Goal: Navigation & Orientation: Find specific page/section

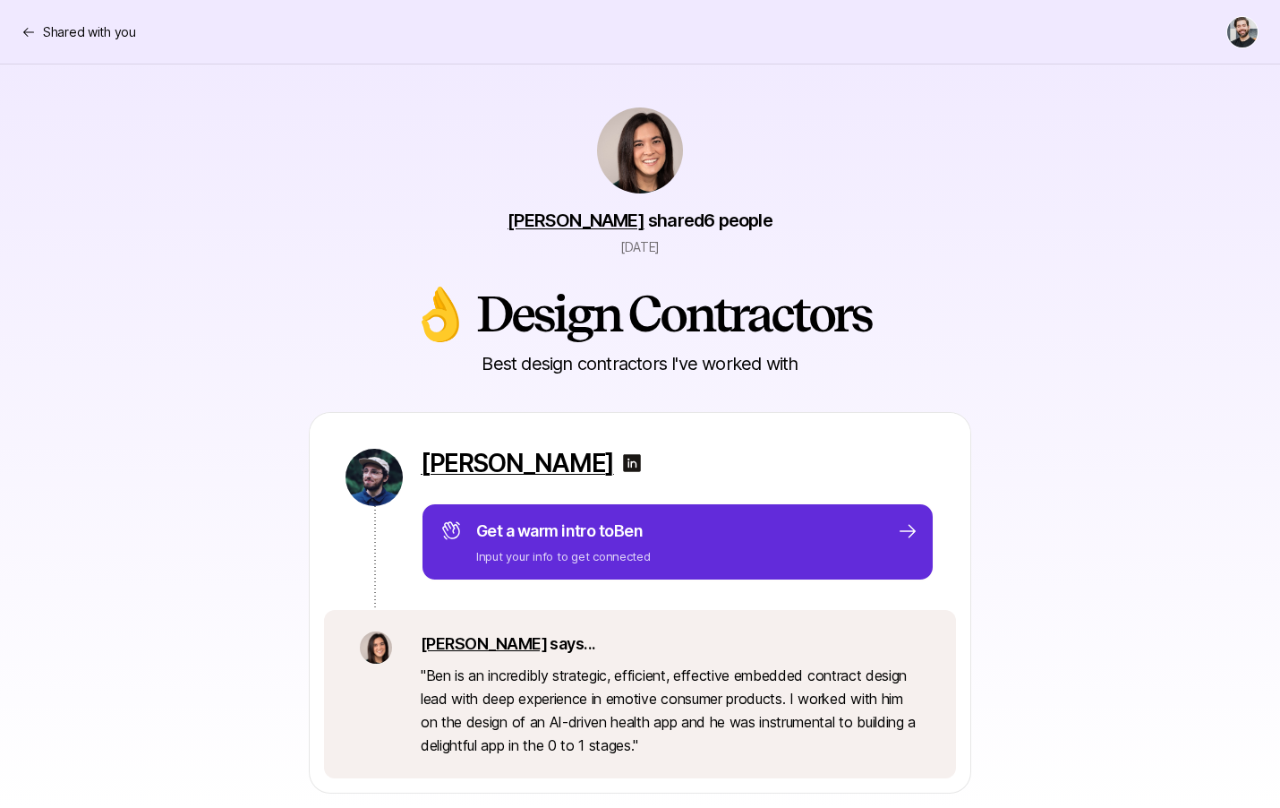
click at [63, 44] on div "Shared with you" at bounding box center [639, 32] width 1237 height 32
click at [49, 35] on p "Shared with you" at bounding box center [89, 31] width 93 height 21
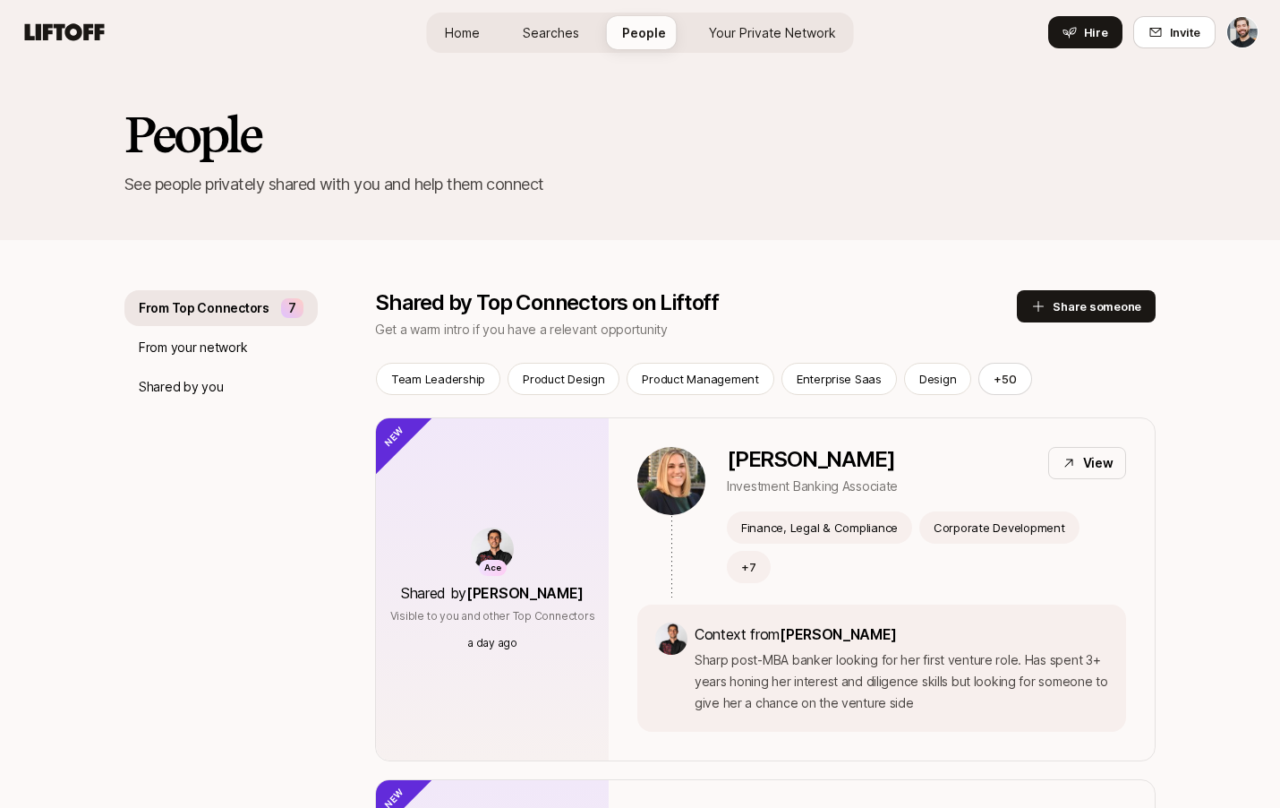
click at [60, 33] on icon at bounding box center [65, 31] width 80 height 17
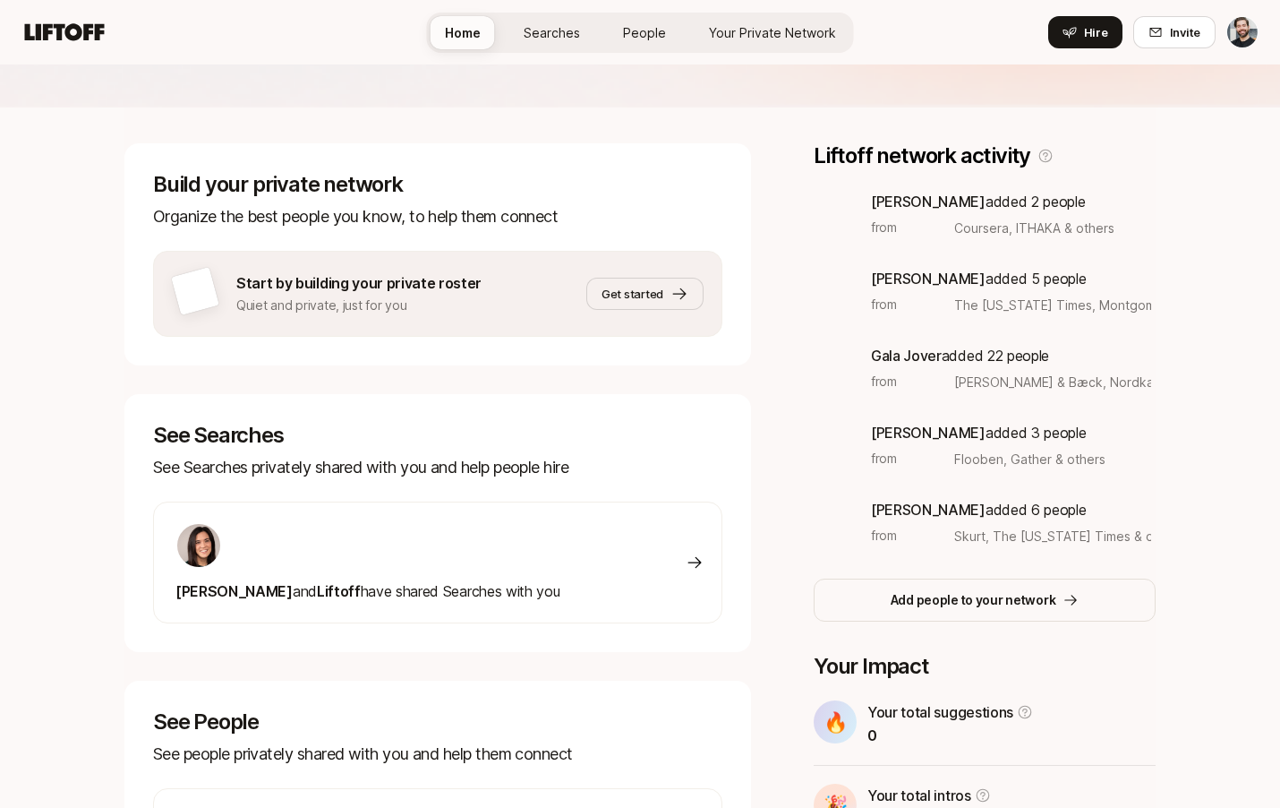
scroll to position [178, 0]
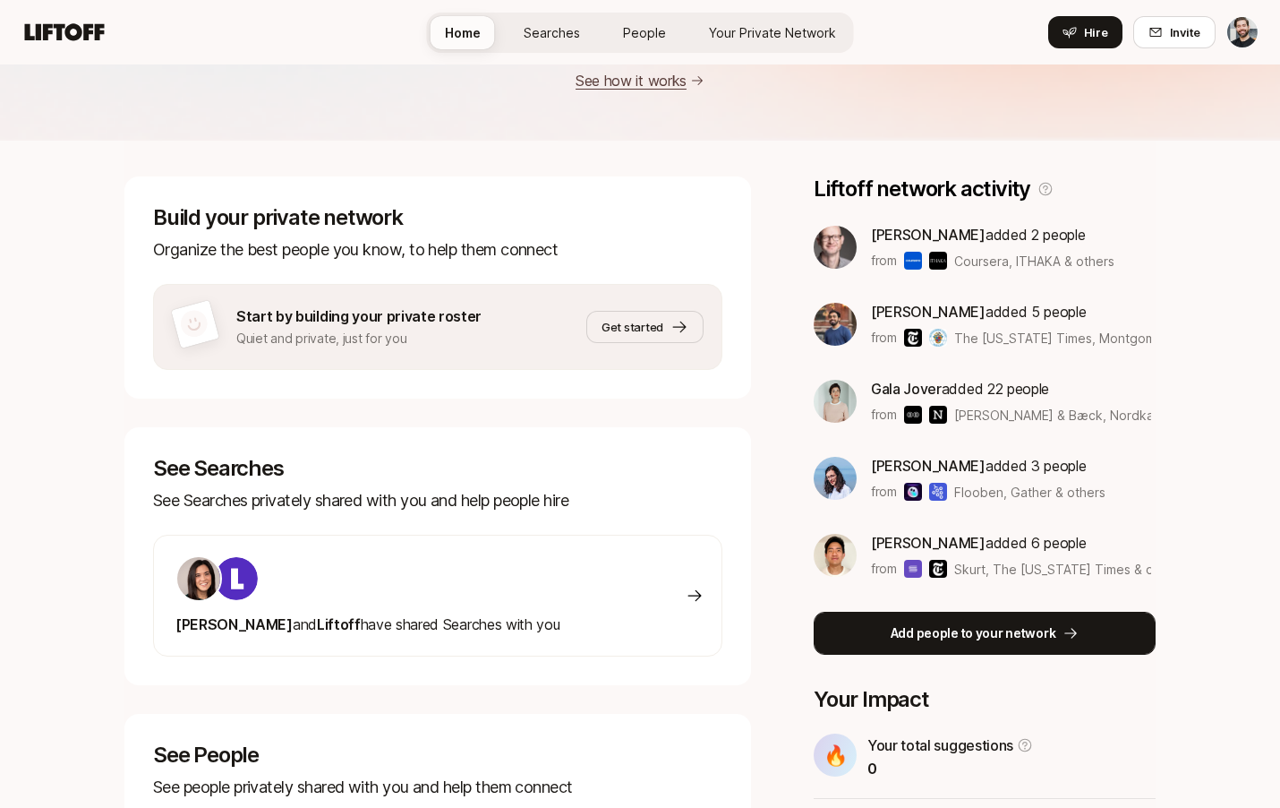
click at [1013, 637] on p "Add people to your network" at bounding box center [974, 632] width 166 height 21
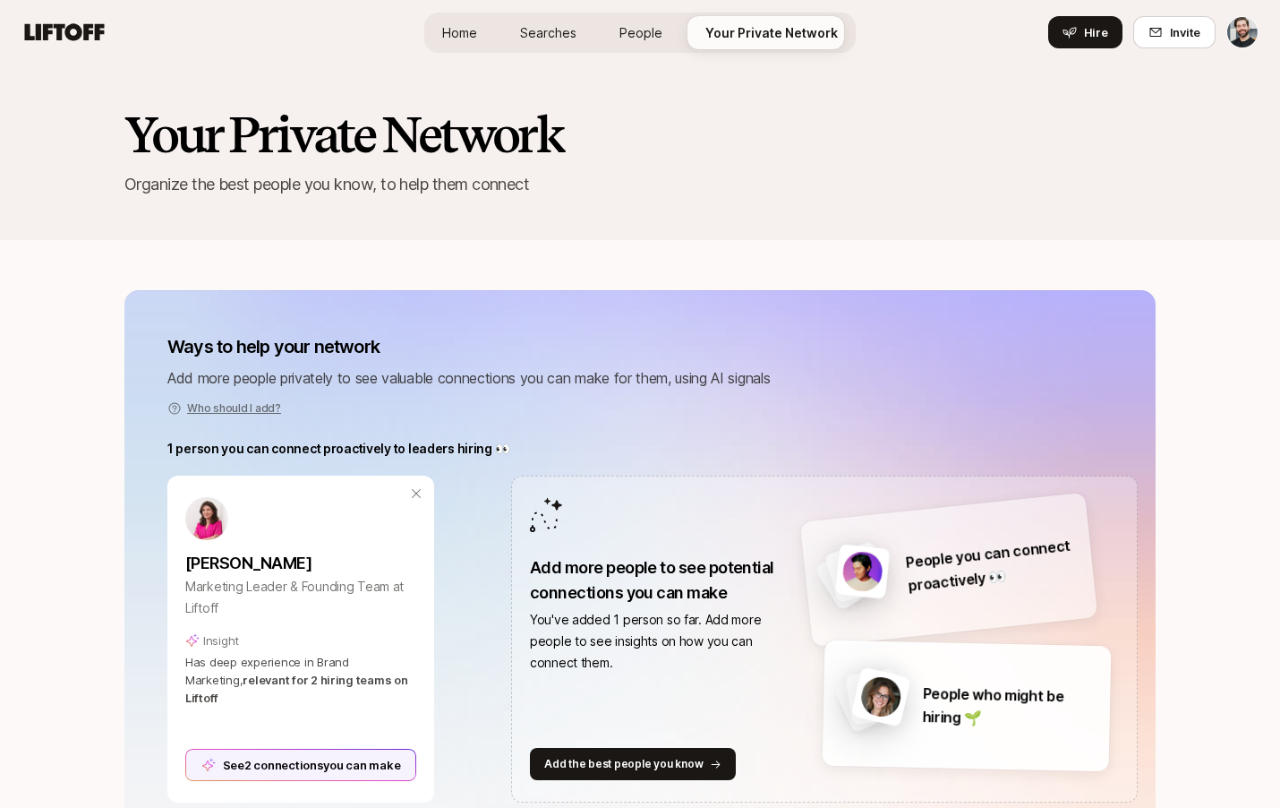
click at [549, 24] on span "Searches" at bounding box center [548, 32] width 56 height 19
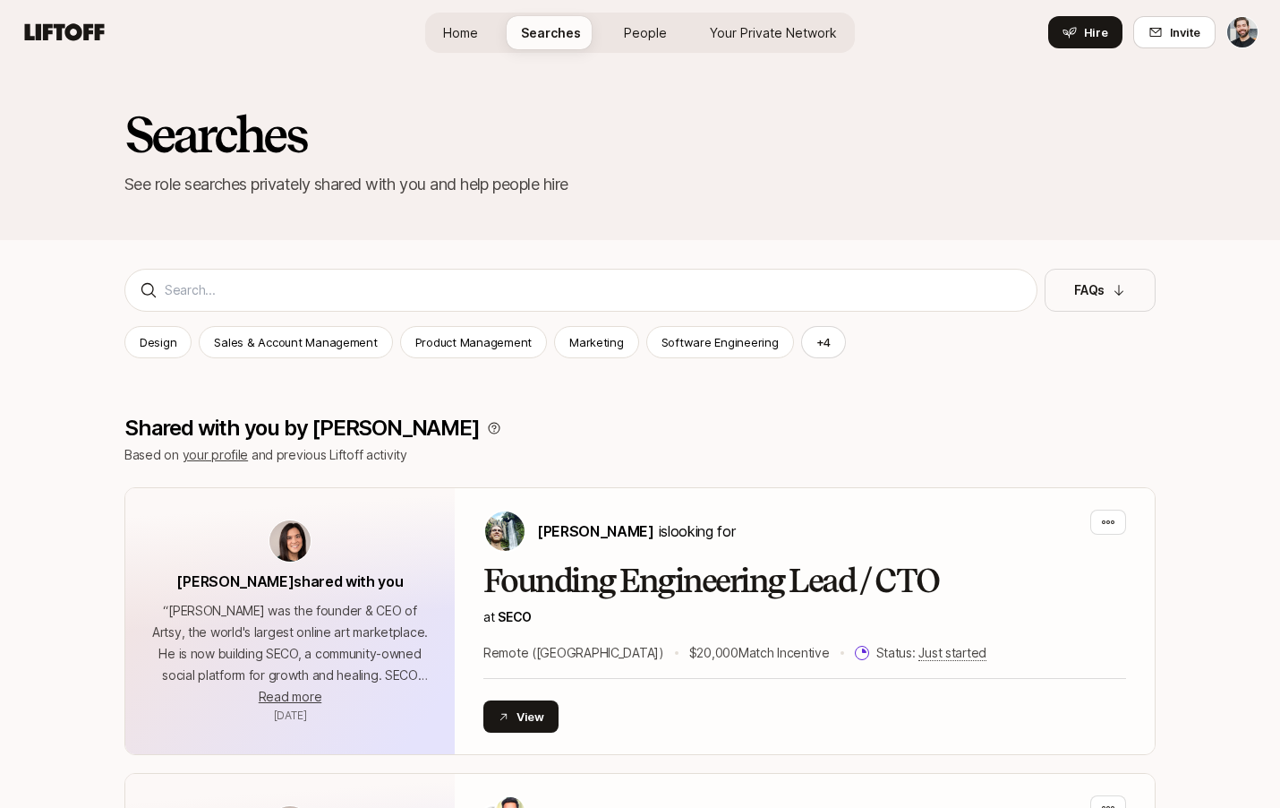
click at [632, 21] on link "People" at bounding box center [646, 32] width 72 height 33
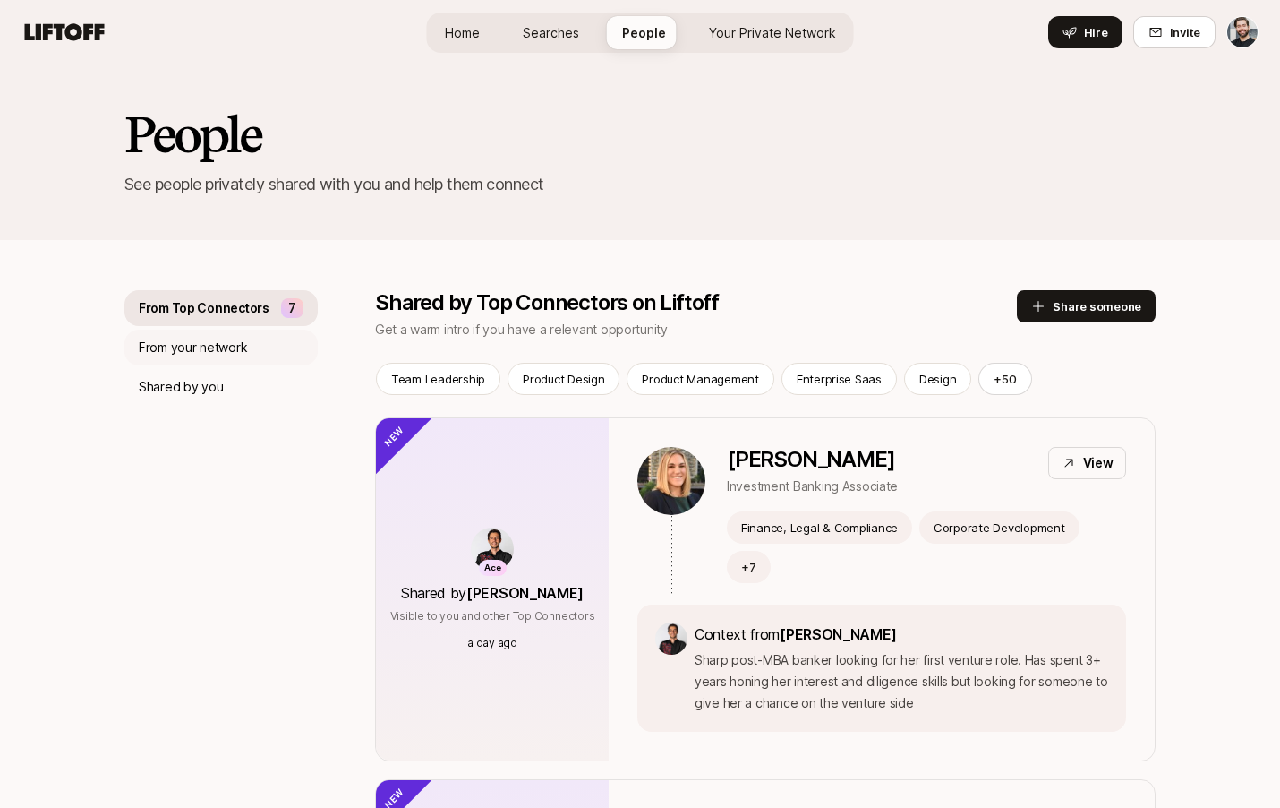
click at [248, 355] on div "From your network" at bounding box center [220, 347] width 193 height 36
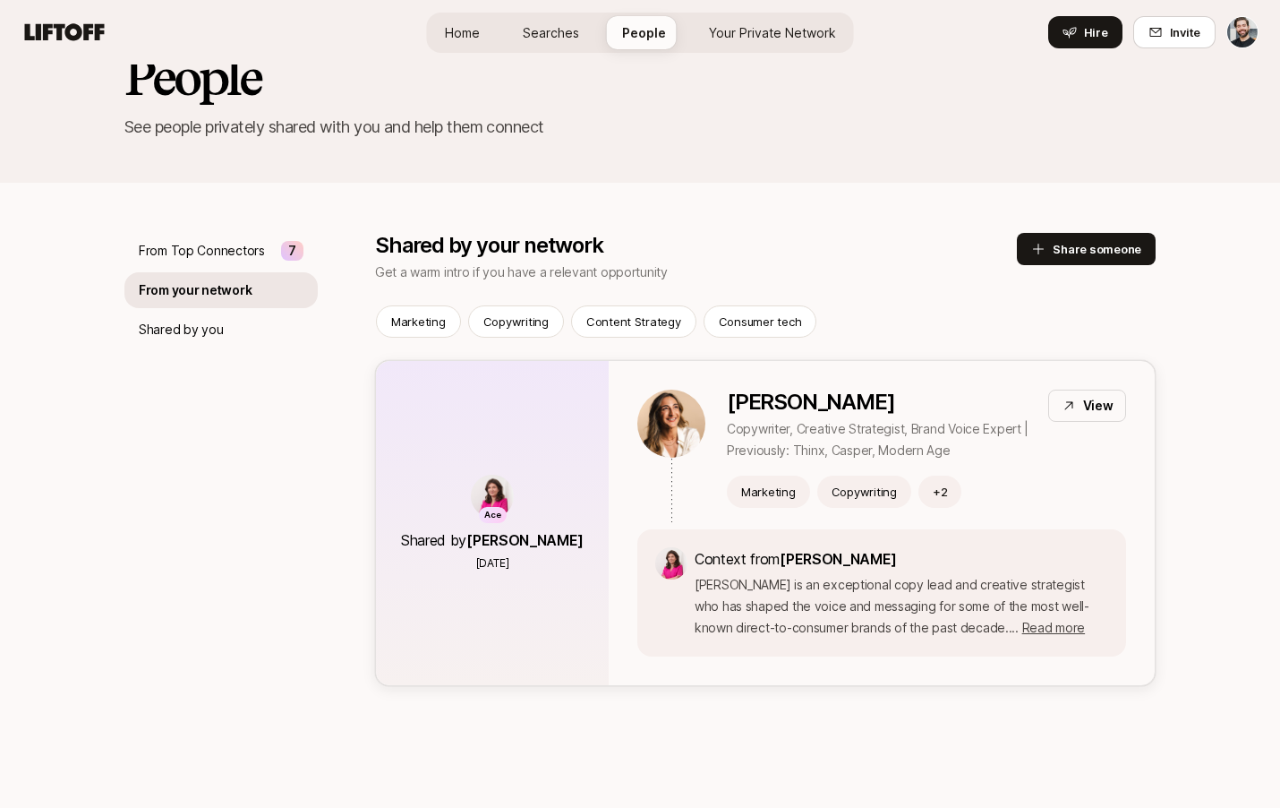
scroll to position [52, 0]
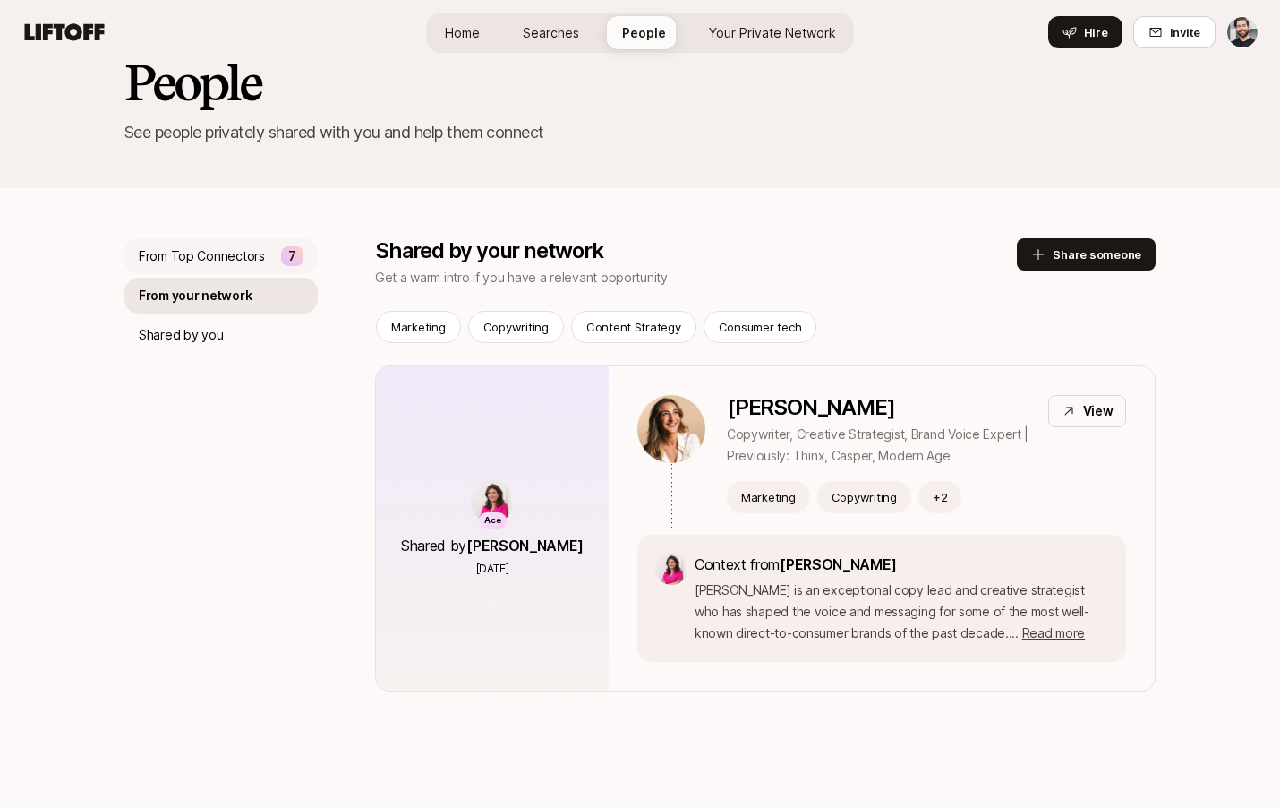
click at [222, 263] on p "From Top Connectors" at bounding box center [202, 255] width 126 height 21
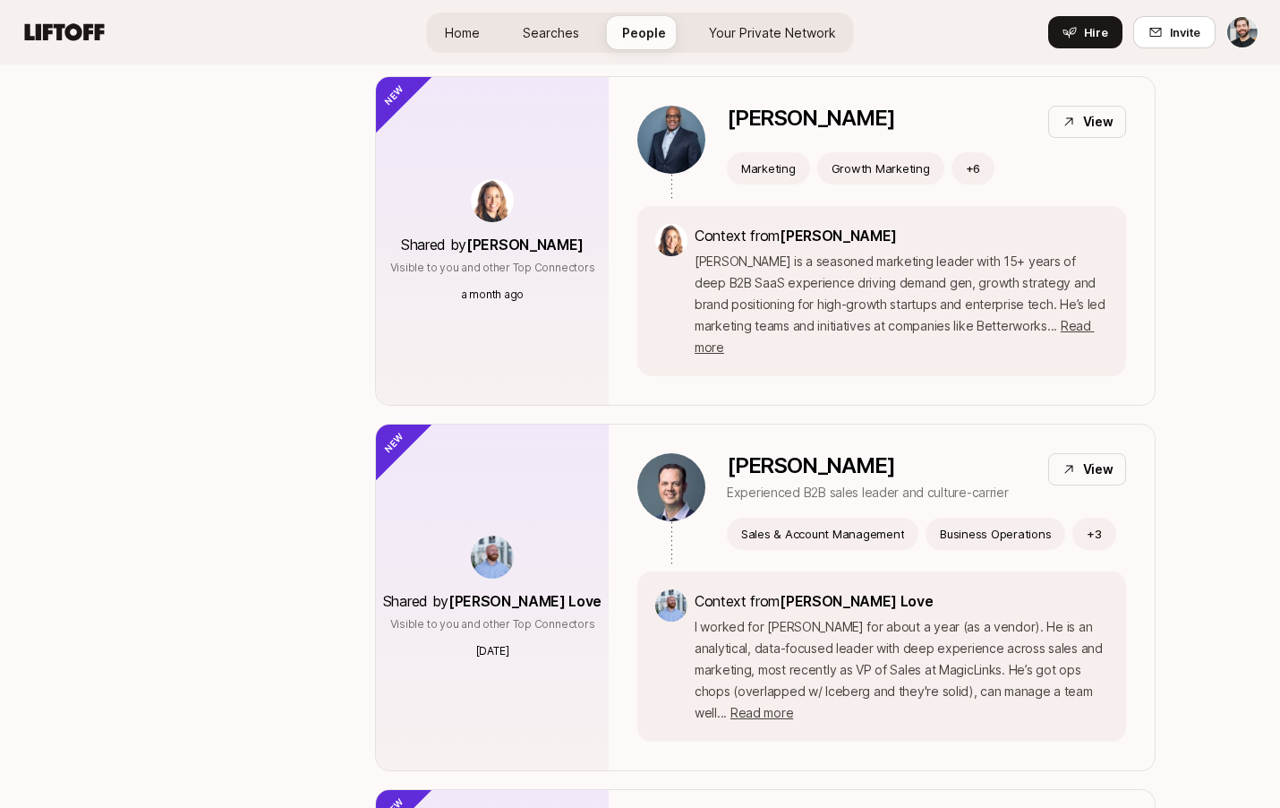
scroll to position [1394, 0]
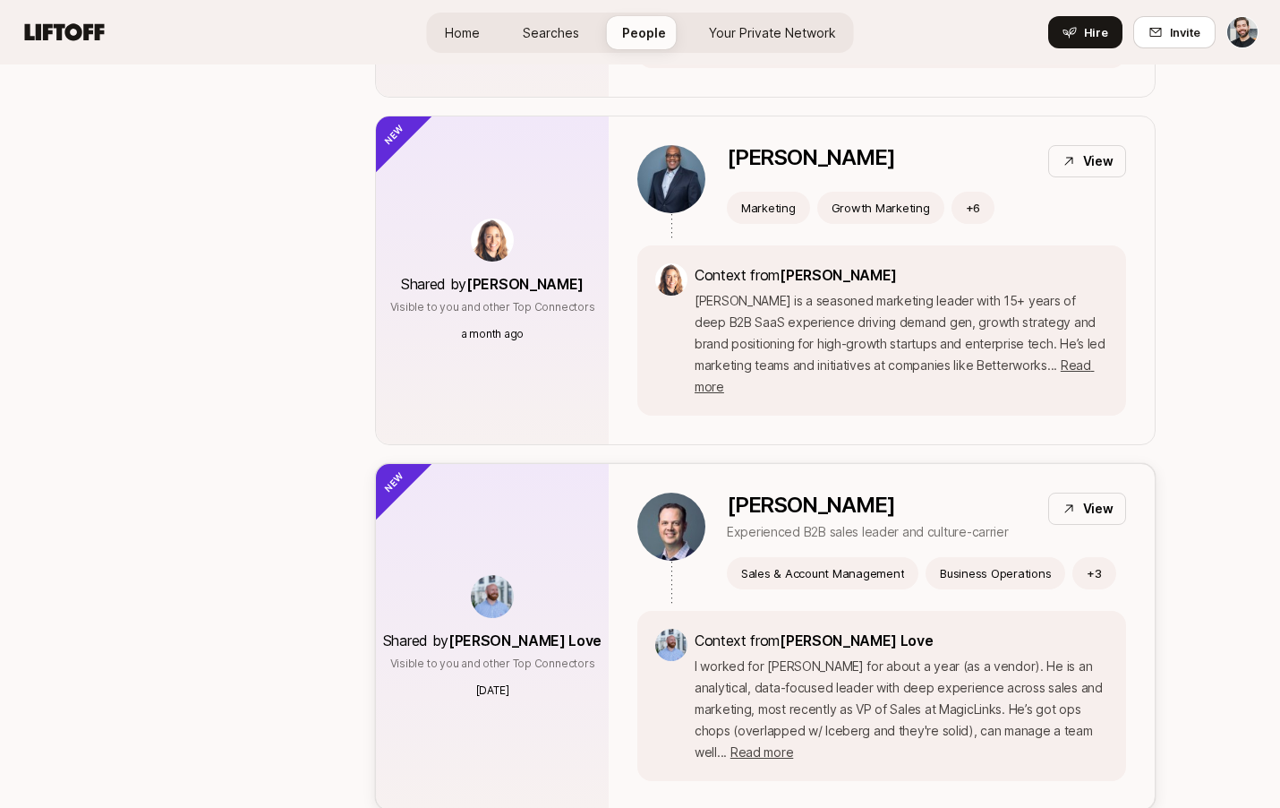
click at [1081, 492] on div "View" at bounding box center [1087, 508] width 78 height 32
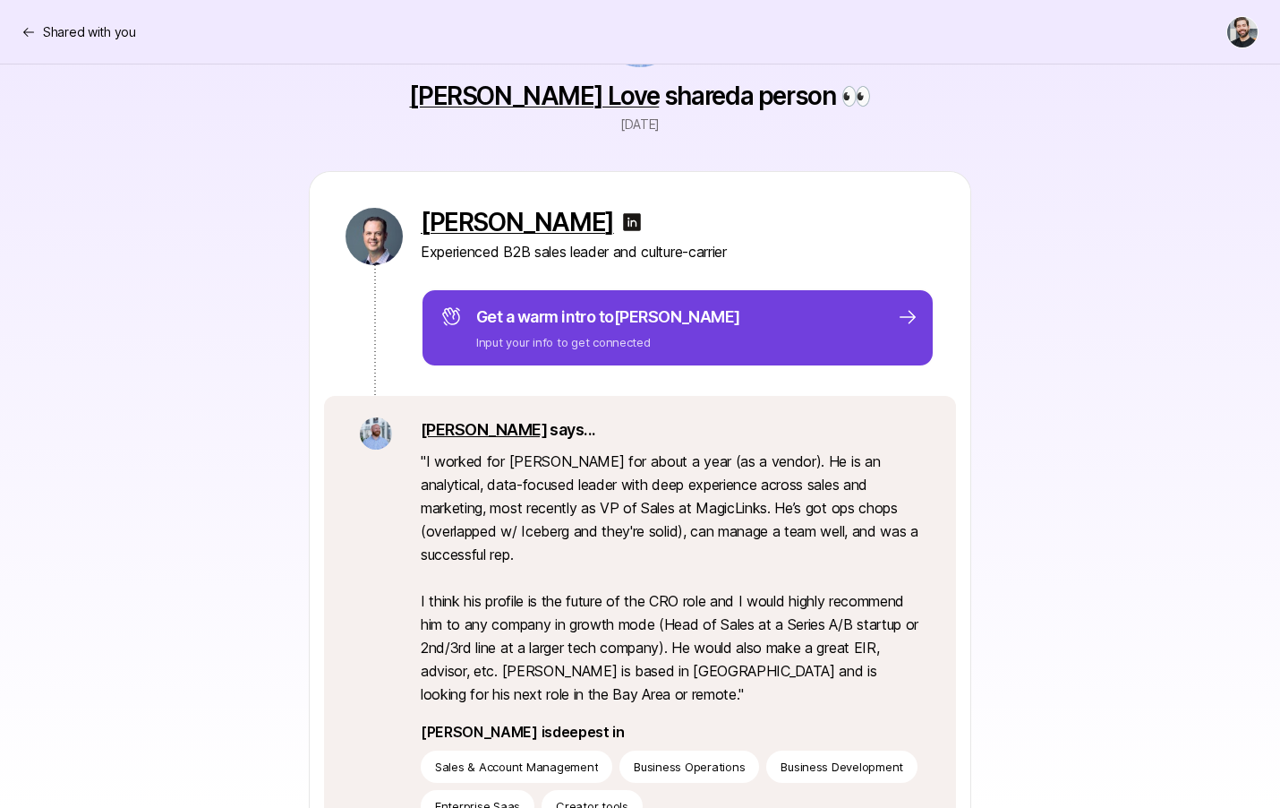
scroll to position [130, 0]
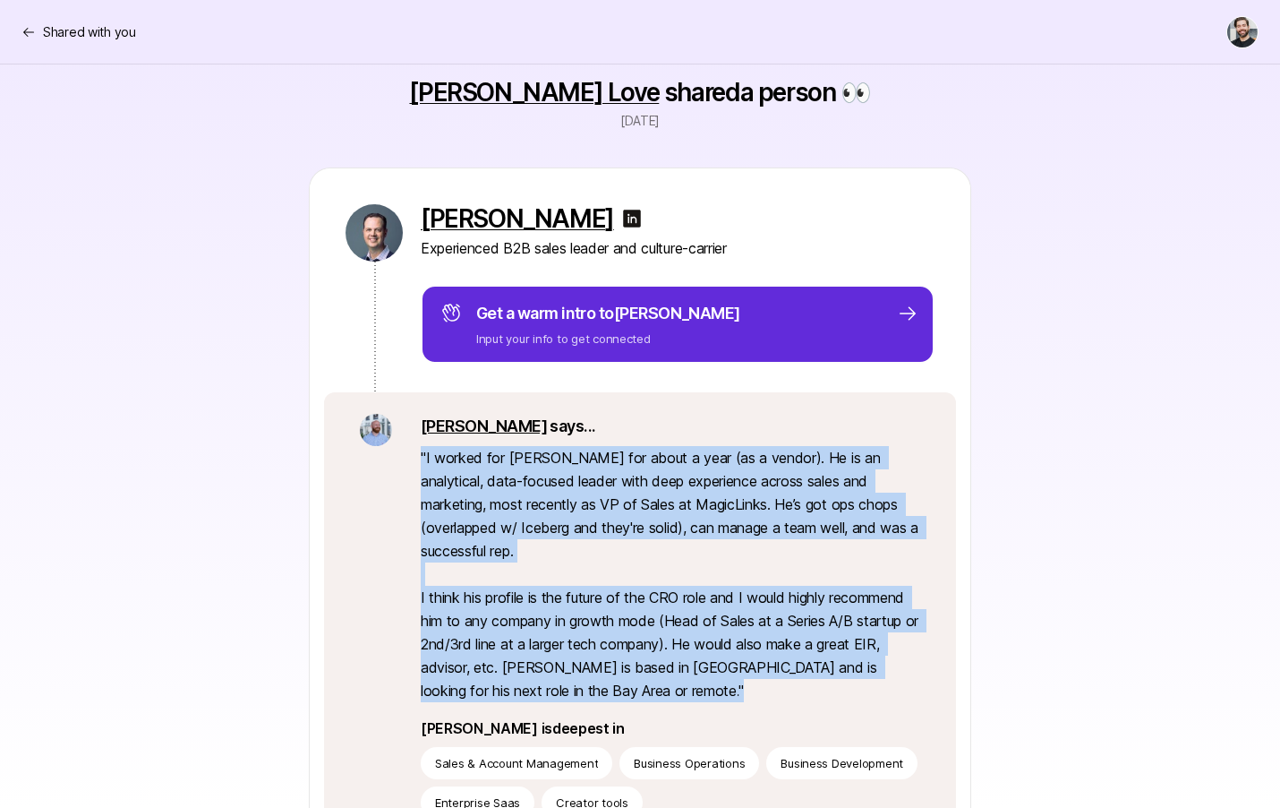
drag, startPoint x: 415, startPoint y: 447, endPoint x: 628, endPoint y: 692, distance: 325.0
click at [628, 692] on div "[PERSON_NAME] says... " I worked for [PERSON_NAME] for about a year (as a vendo…" at bounding box center [640, 616] width 632 height 448
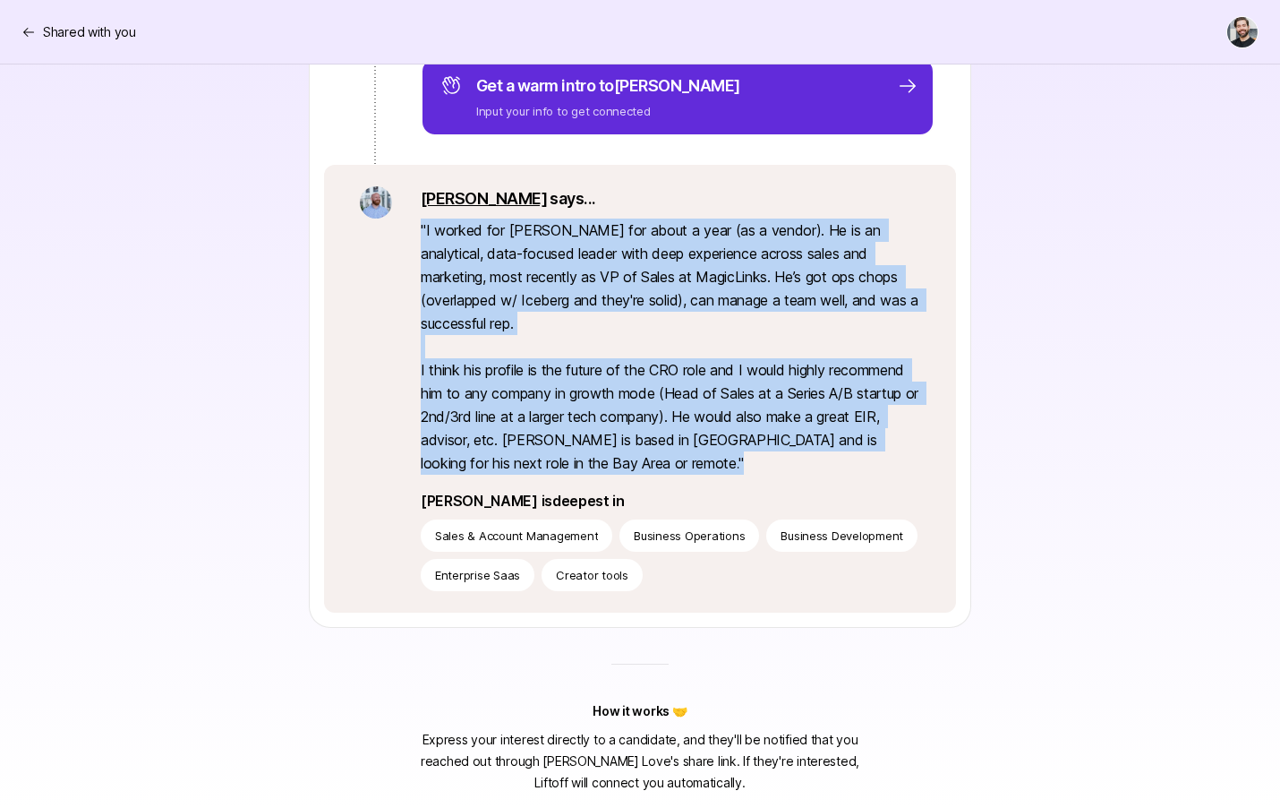
scroll to position [0, 0]
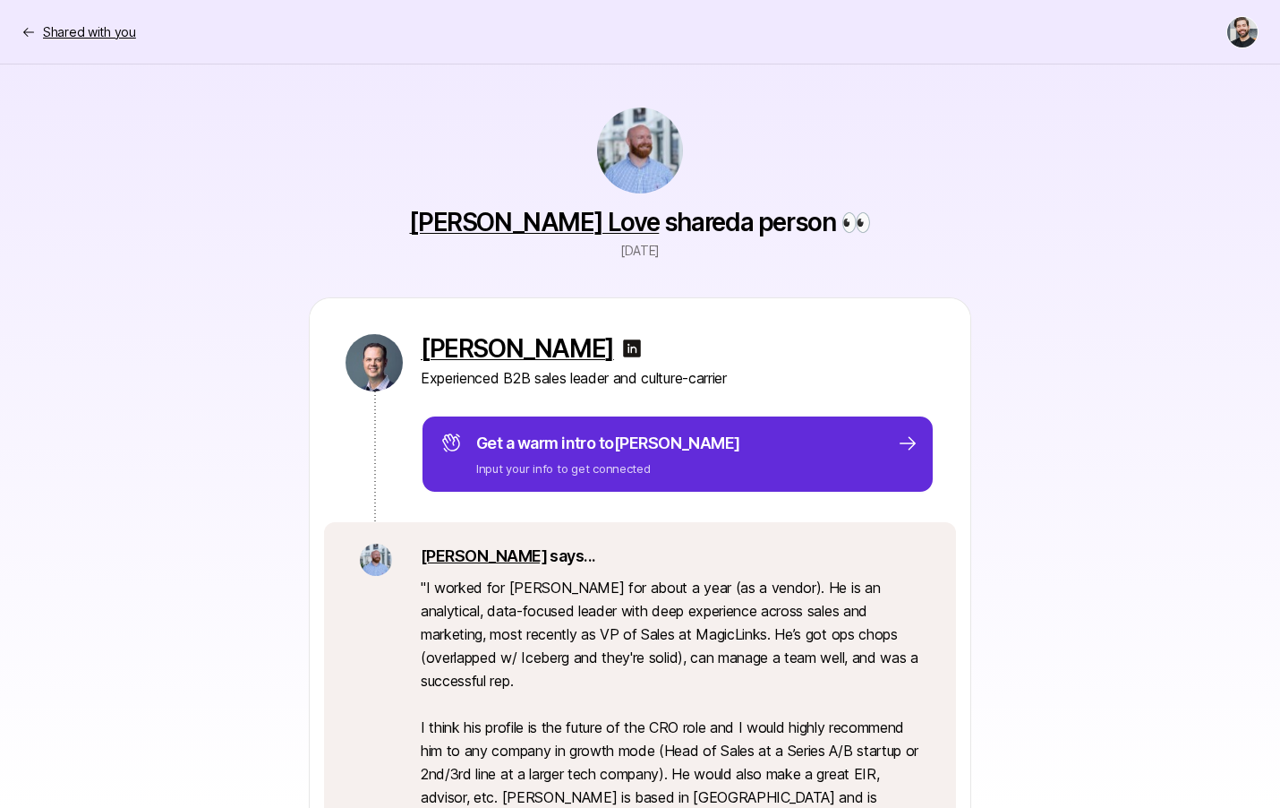
click at [28, 35] on icon at bounding box center [28, 32] width 14 height 14
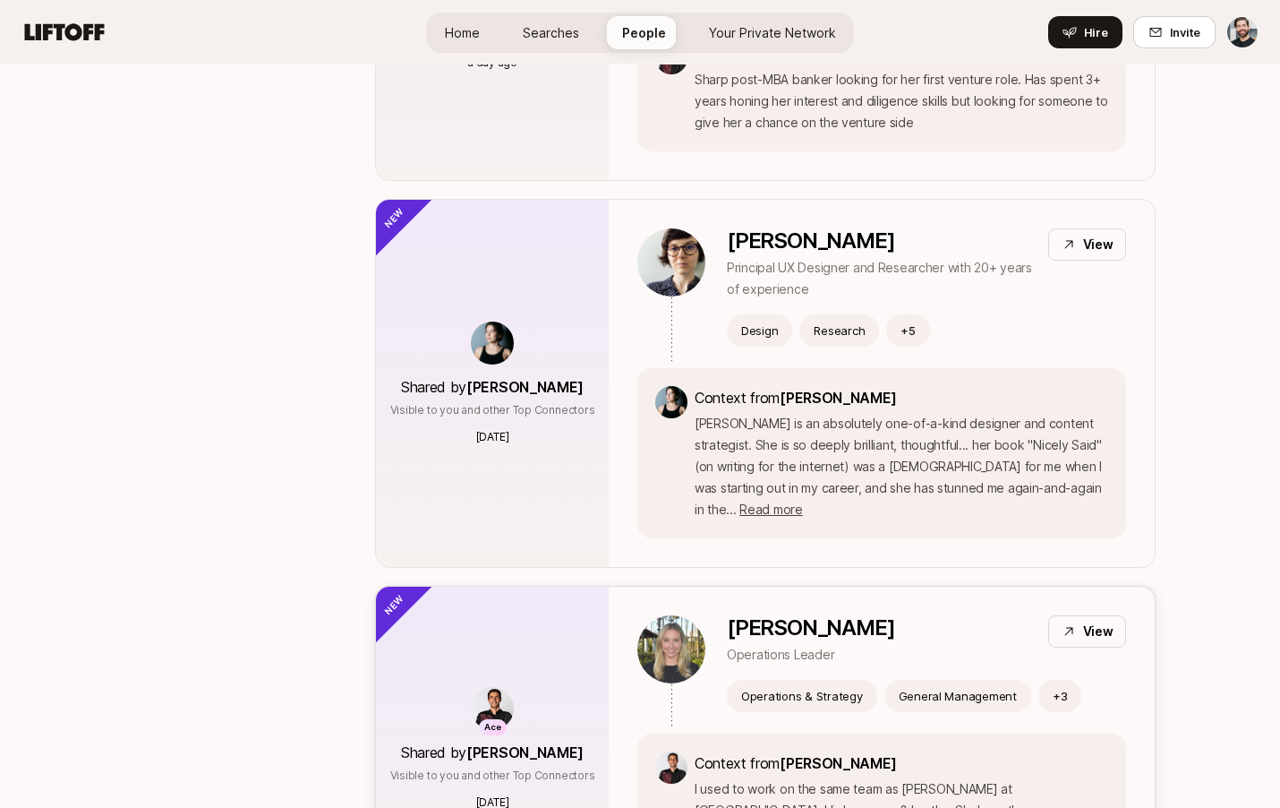
scroll to position [577, 0]
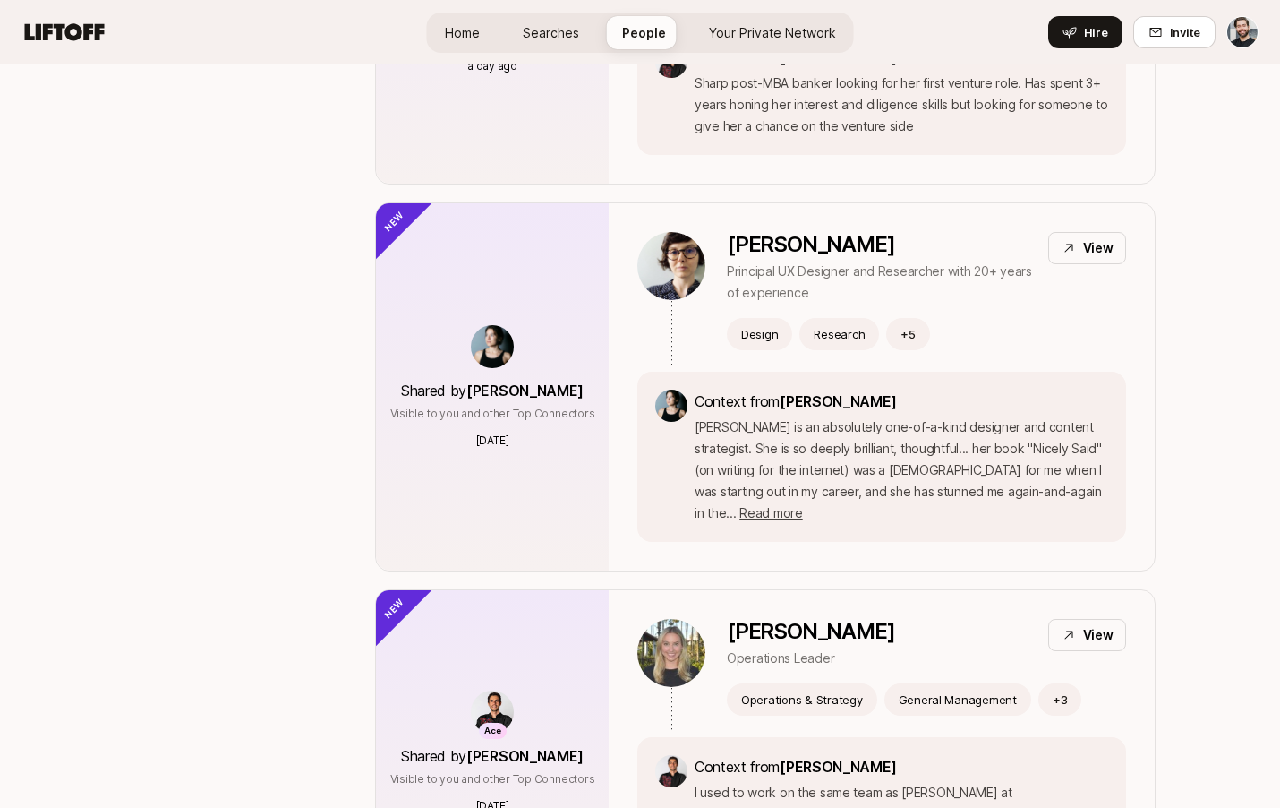
click at [535, 30] on span "Searches" at bounding box center [551, 32] width 56 height 19
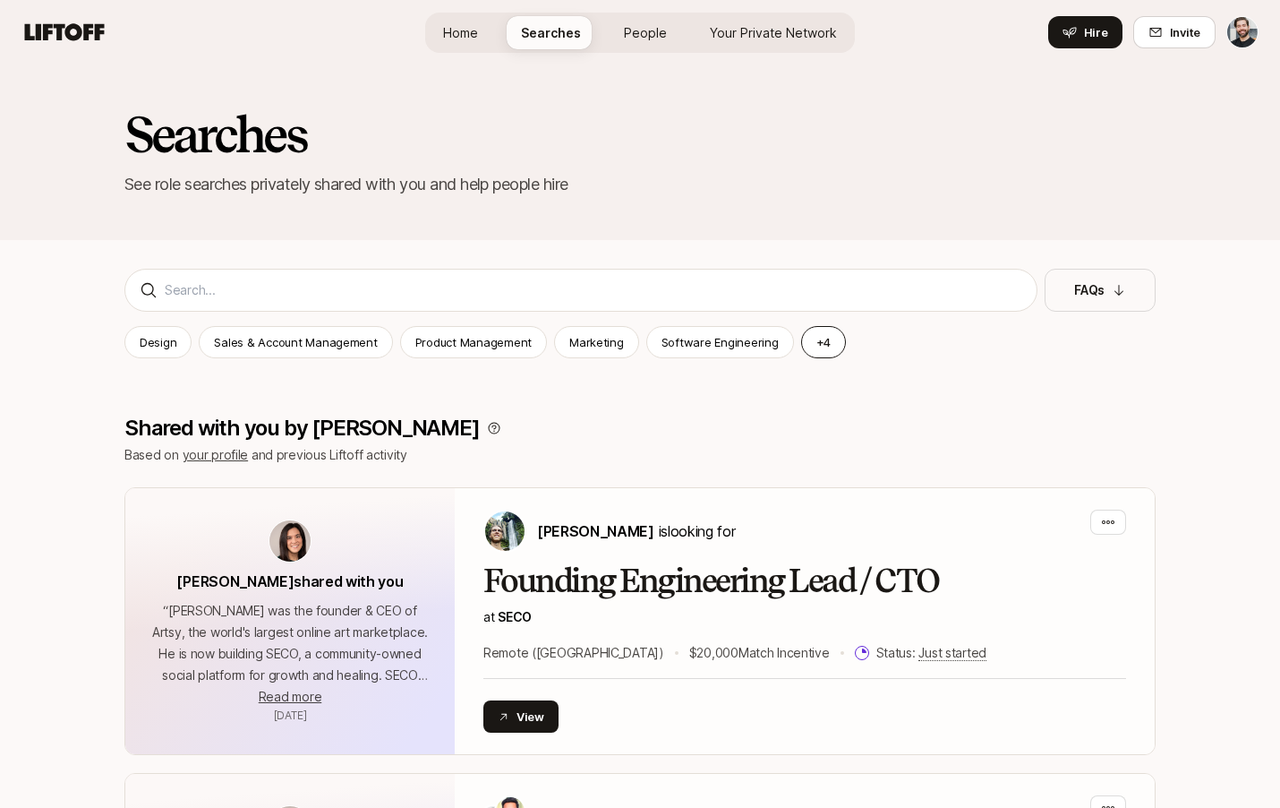
click at [805, 332] on button "+ 4" at bounding box center [824, 342] width 46 height 32
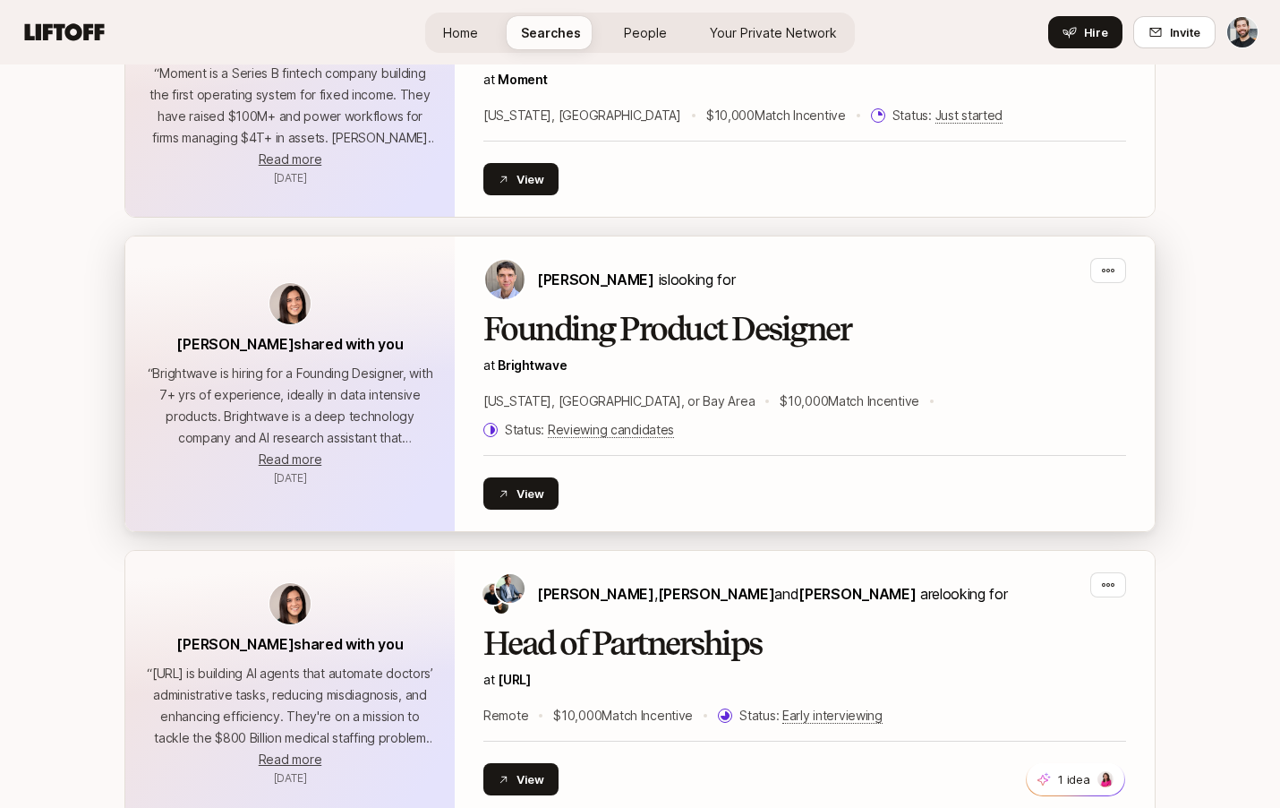
scroll to position [2584, 0]
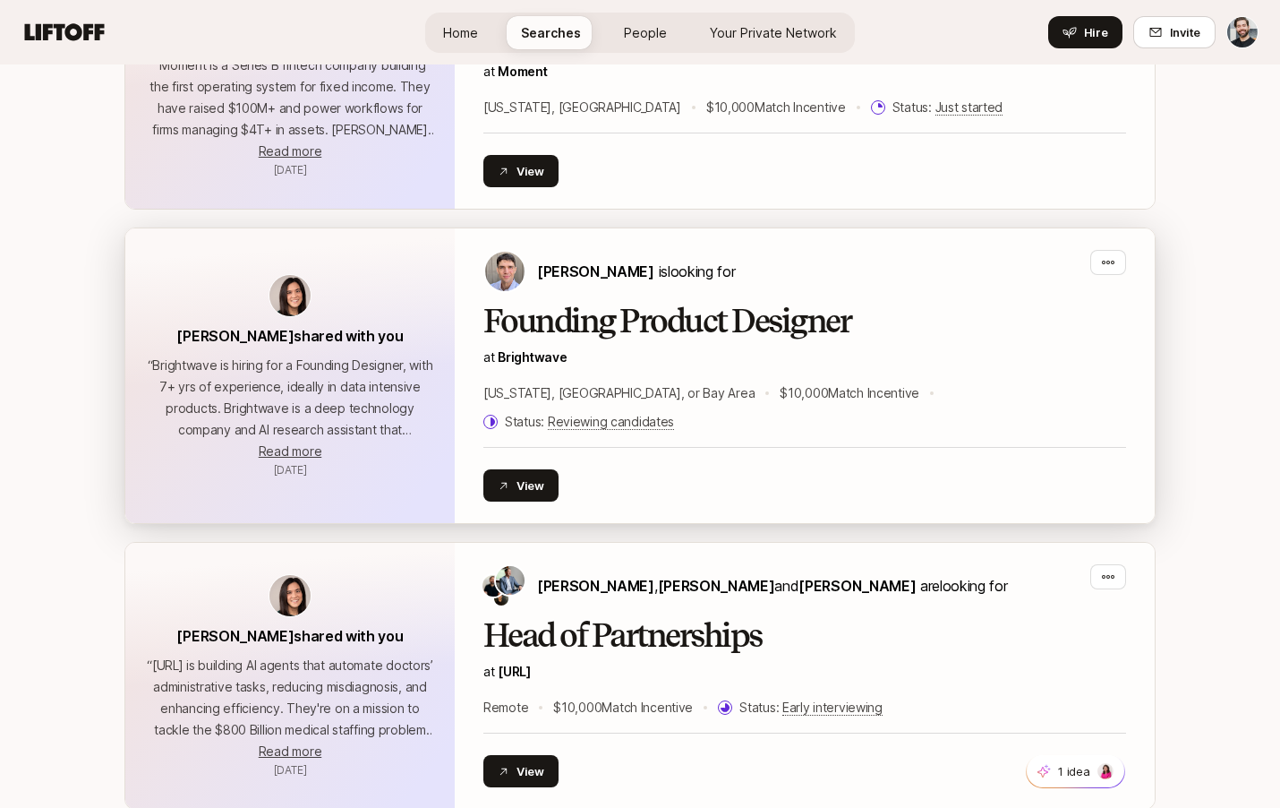
click at [735, 355] on p "at Brightwave" at bounding box center [805, 357] width 643 height 21
